Goal: Transaction & Acquisition: Purchase product/service

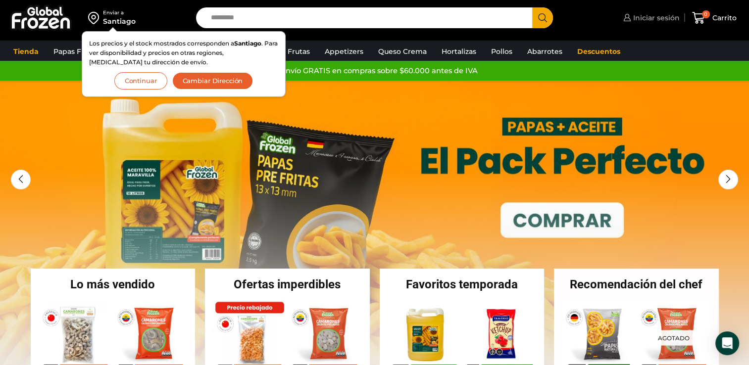
click at [664, 17] on span "Iniciar sesión" at bounding box center [654, 18] width 49 height 10
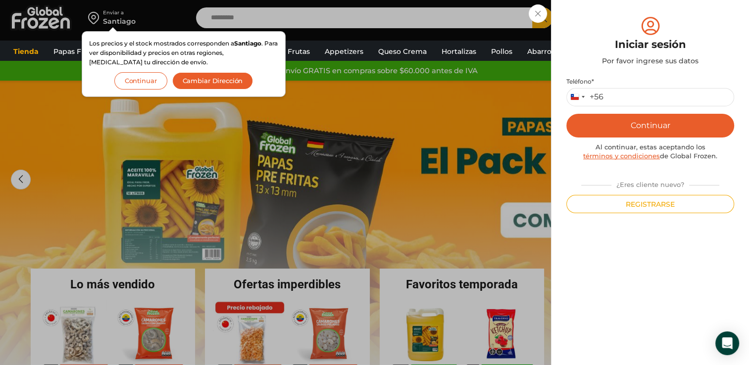
click at [652, 87] on p "Teléfono * Chile +56 +56 Argentina +54 Chile +56" at bounding box center [650, 92] width 168 height 29
drag, startPoint x: 652, startPoint y: 87, endPoint x: 654, endPoint y: 93, distance: 6.1
click at [654, 93] on input "Teléfono *" at bounding box center [650, 97] width 168 height 18
type input "*********"
click at [705, 128] on button "Continuar" at bounding box center [650, 126] width 168 height 24
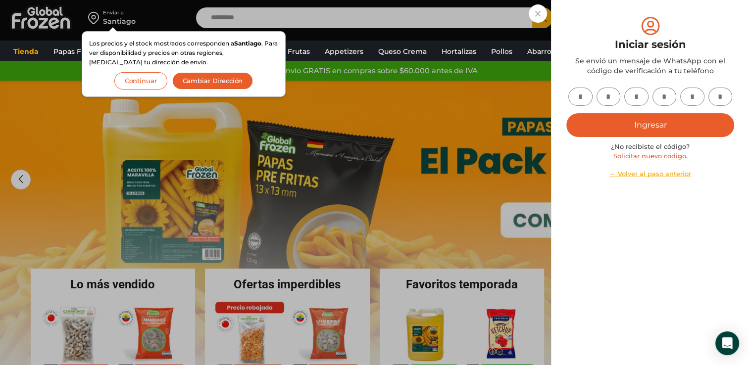
click at [582, 93] on input "text" at bounding box center [580, 97] width 24 height 18
type input "*"
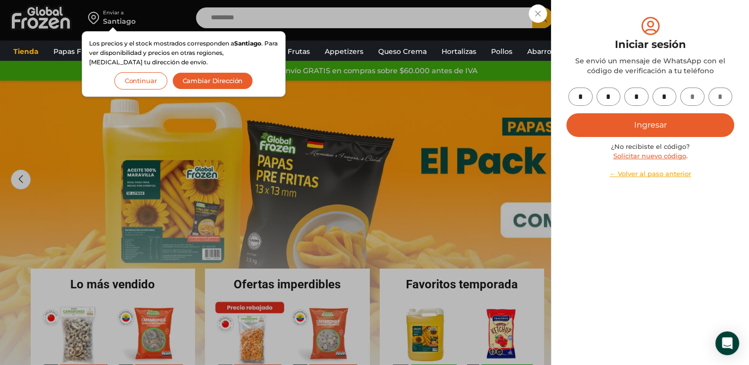
type input "*"
click at [677, 116] on button "Ingresar" at bounding box center [650, 125] width 168 height 24
click at [671, 133] on button "Ingresar" at bounding box center [650, 125] width 168 height 24
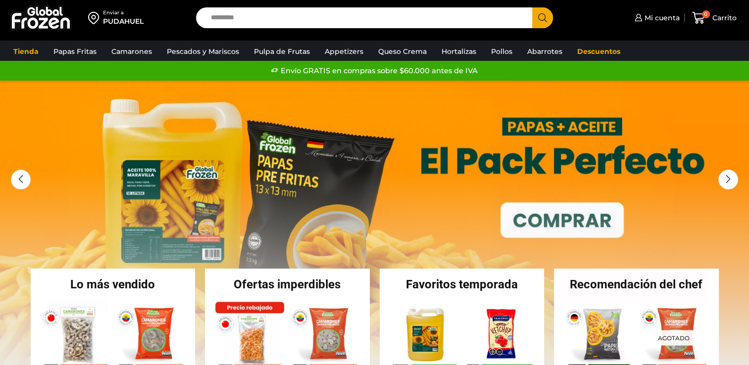
click at [385, 24] on input "Search input" at bounding box center [367, 17] width 322 height 21
click at [389, 16] on input "Search input" at bounding box center [367, 17] width 322 height 21
type input "**********"
click at [532, 7] on button "Search" at bounding box center [542, 17] width 21 height 21
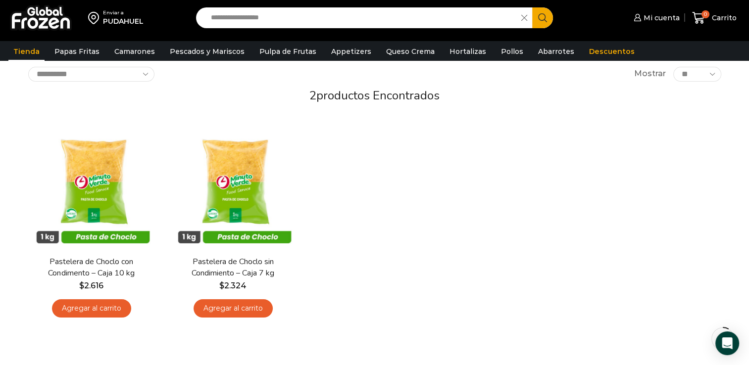
scroll to position [99, 0]
